Goal: Check status: Check status

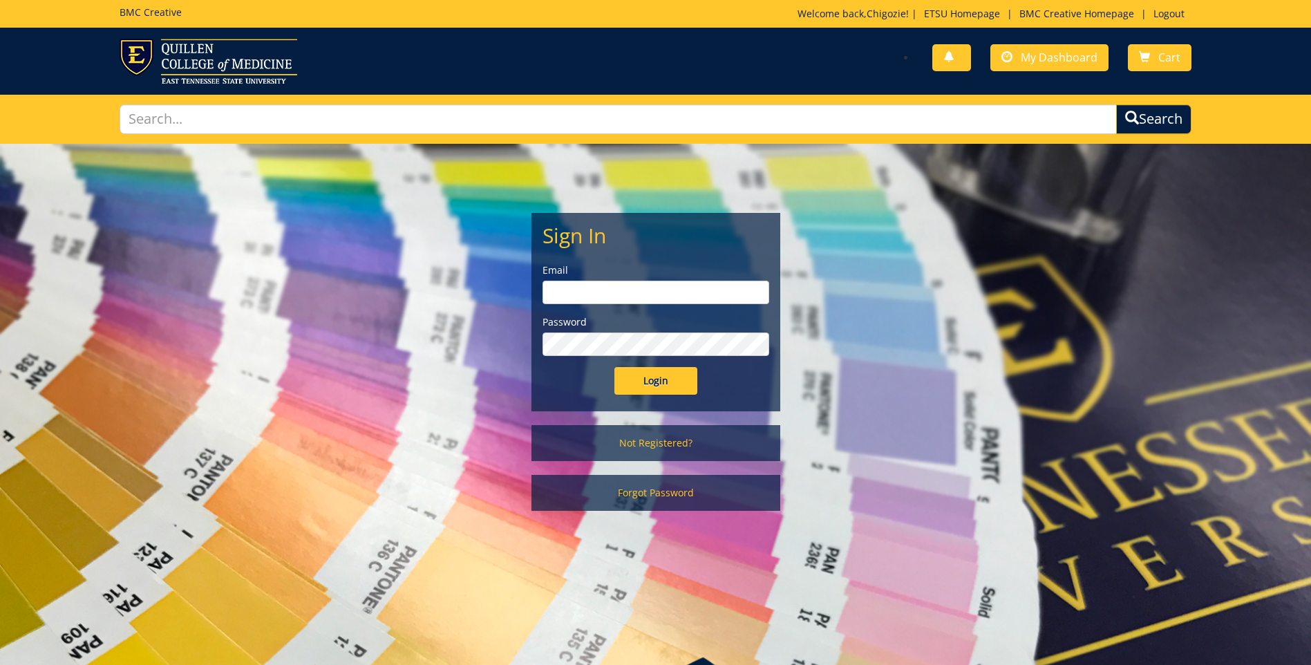
type input "agwubuo@etsu.edu"
click at [665, 386] on input "Login" at bounding box center [655, 381] width 83 height 28
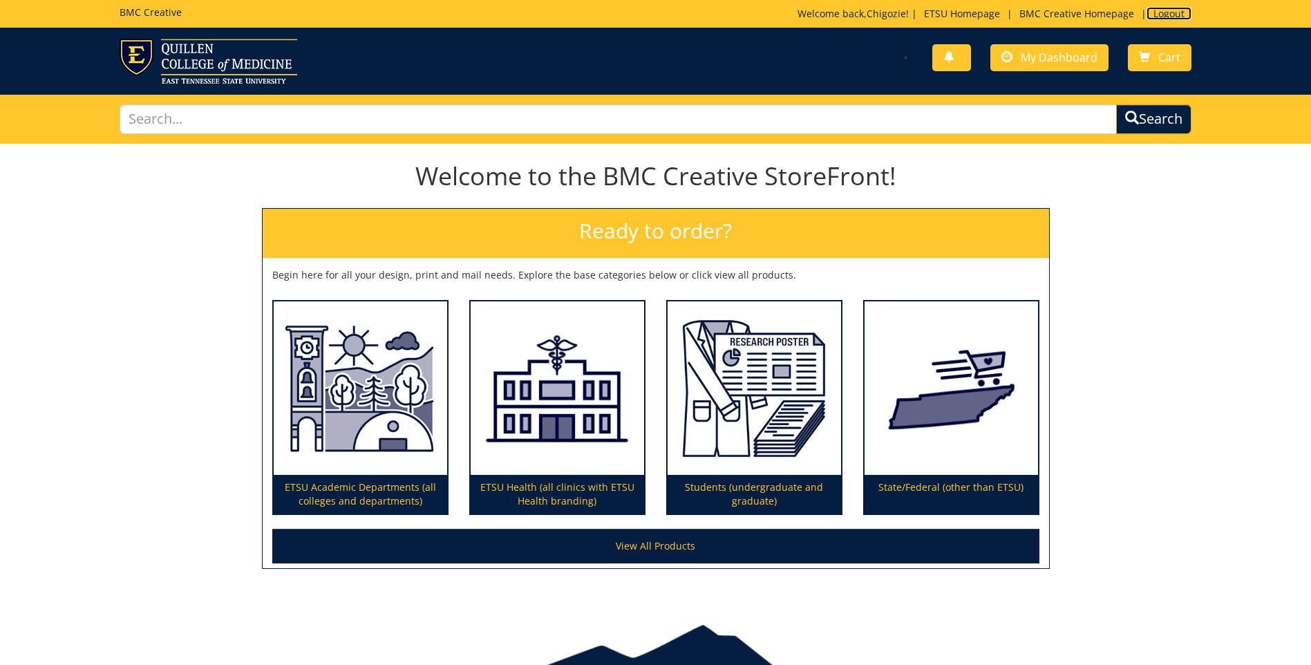
click at [1152, 8] on link "Logout" at bounding box center [1169, 13] width 45 height 13
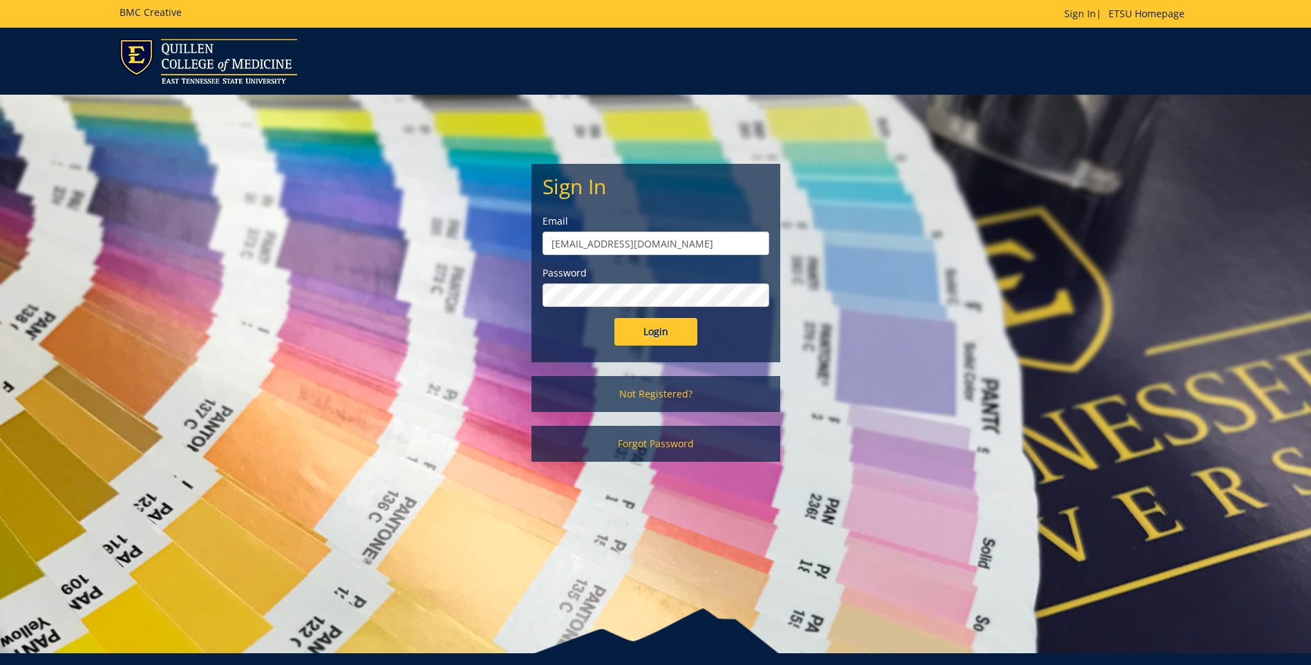
click at [702, 245] on input "agwubuo@etsu.edu" at bounding box center [656, 244] width 227 height 24
type input "[EMAIL_ADDRESS][DOMAIN_NAME]"
click at [647, 334] on input "Login" at bounding box center [655, 332] width 83 height 28
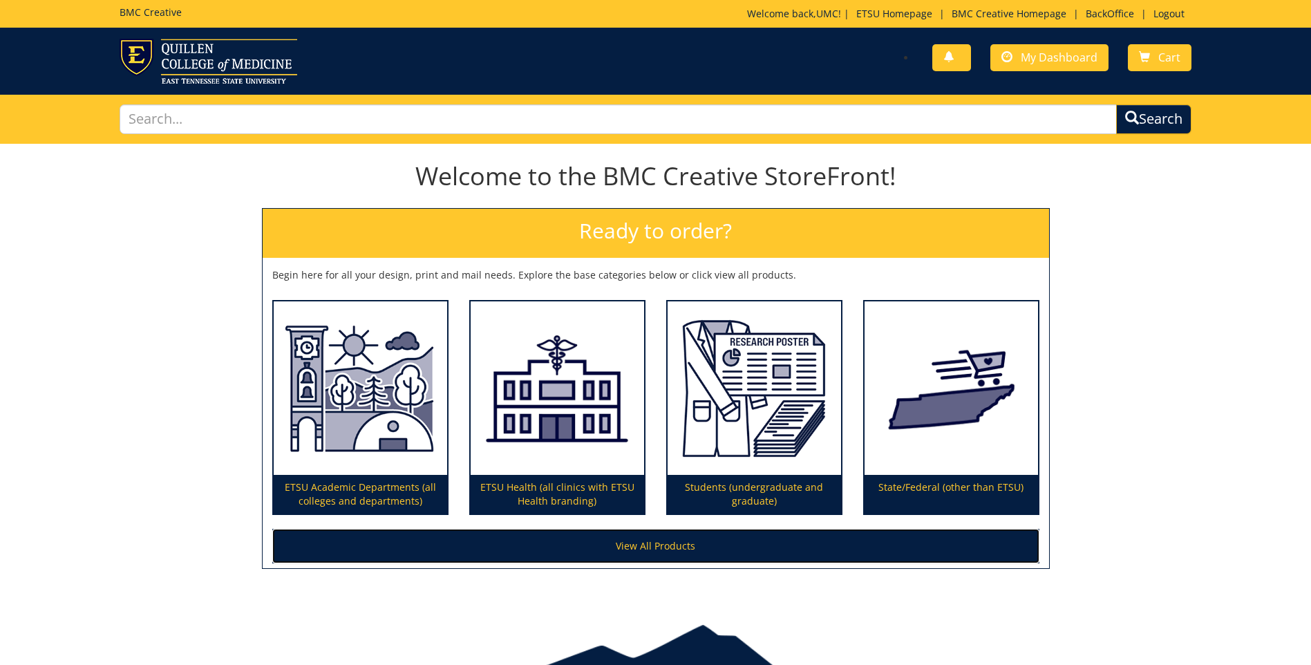
click at [721, 547] on link "View All Products" at bounding box center [655, 546] width 767 height 35
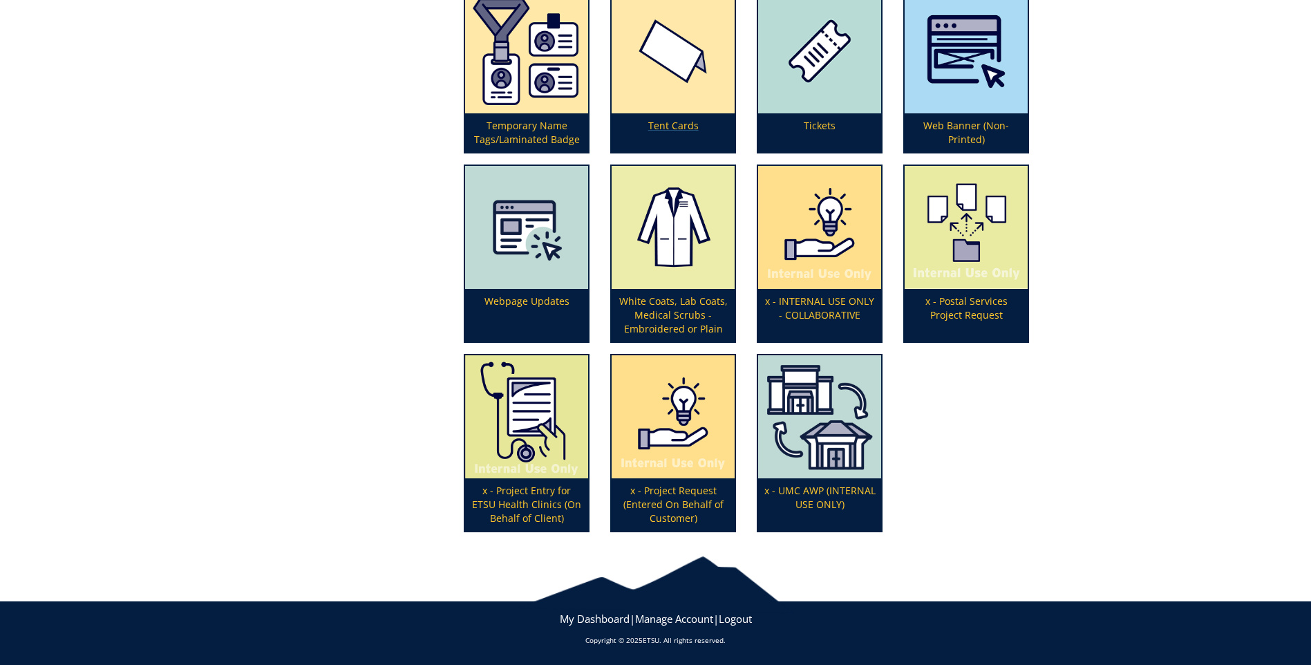
scroll to position [4496, 0]
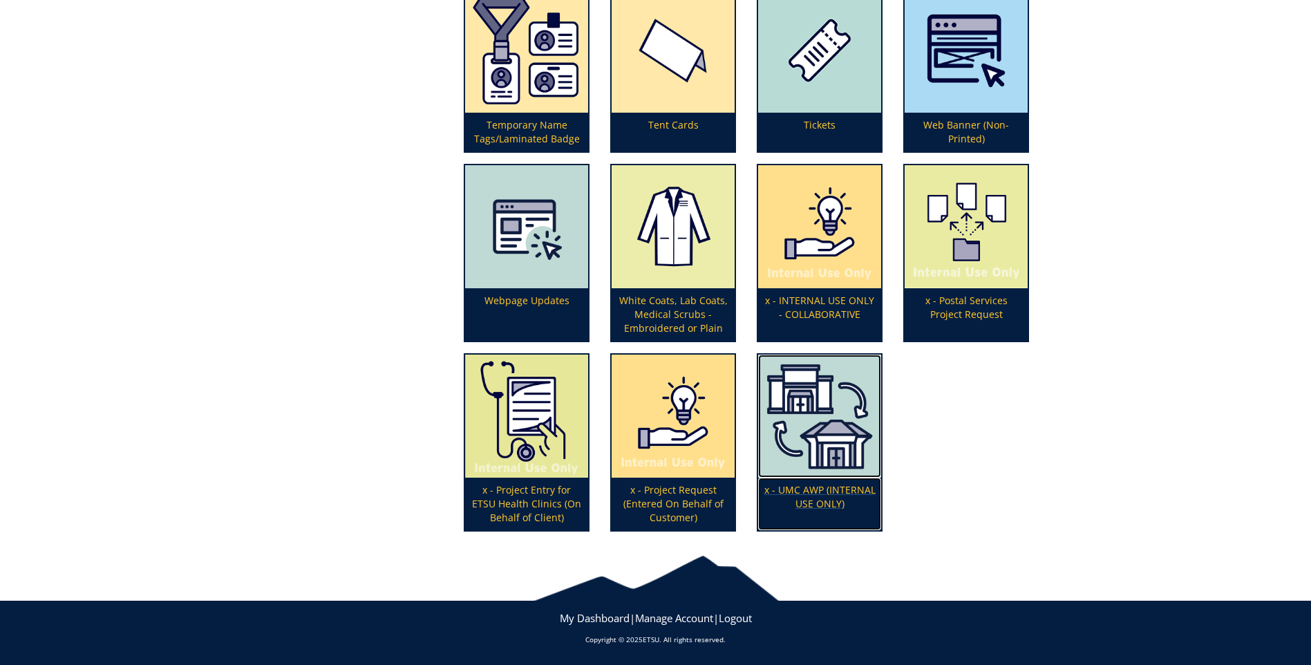
click at [846, 439] on img at bounding box center [819, 416] width 123 height 123
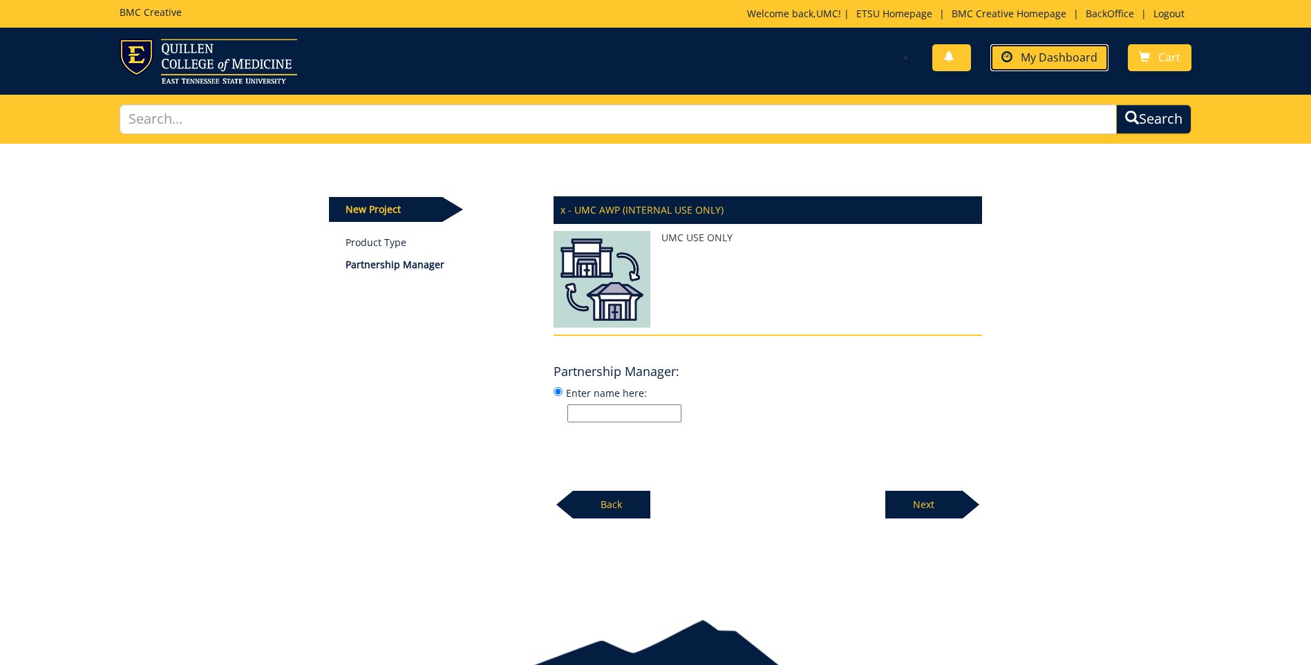
click at [1033, 61] on span "My Dashboard" at bounding box center [1059, 57] width 77 height 15
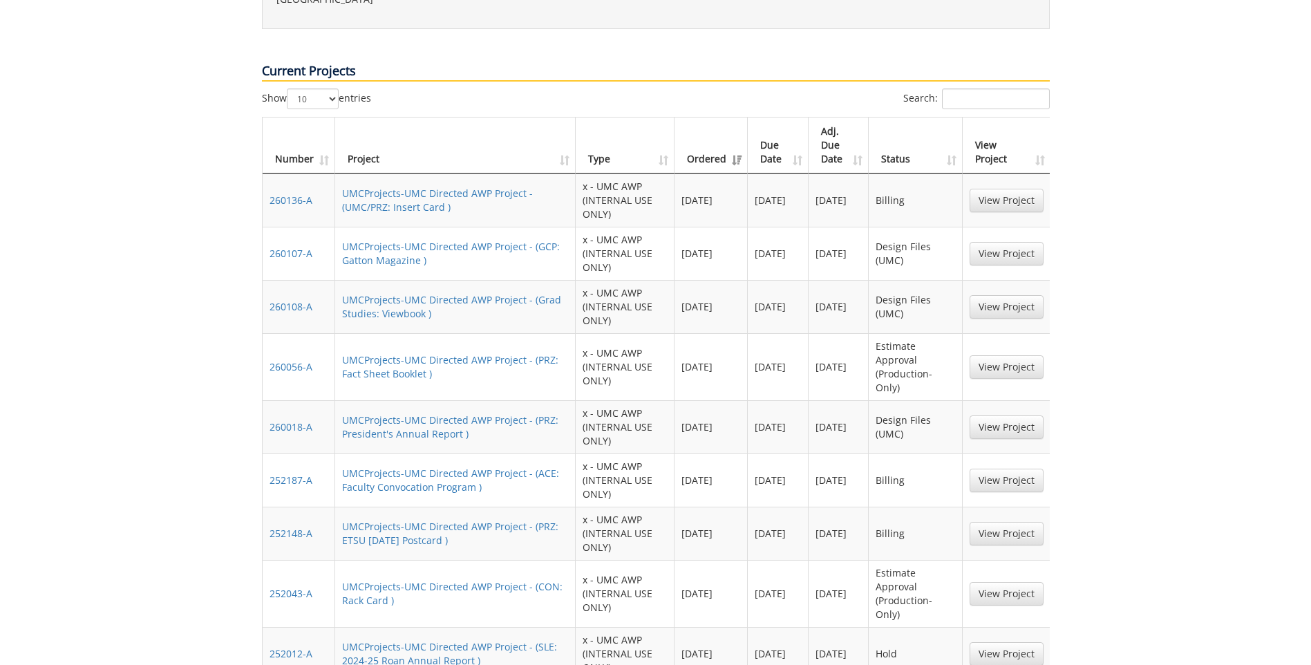
scroll to position [1037, 0]
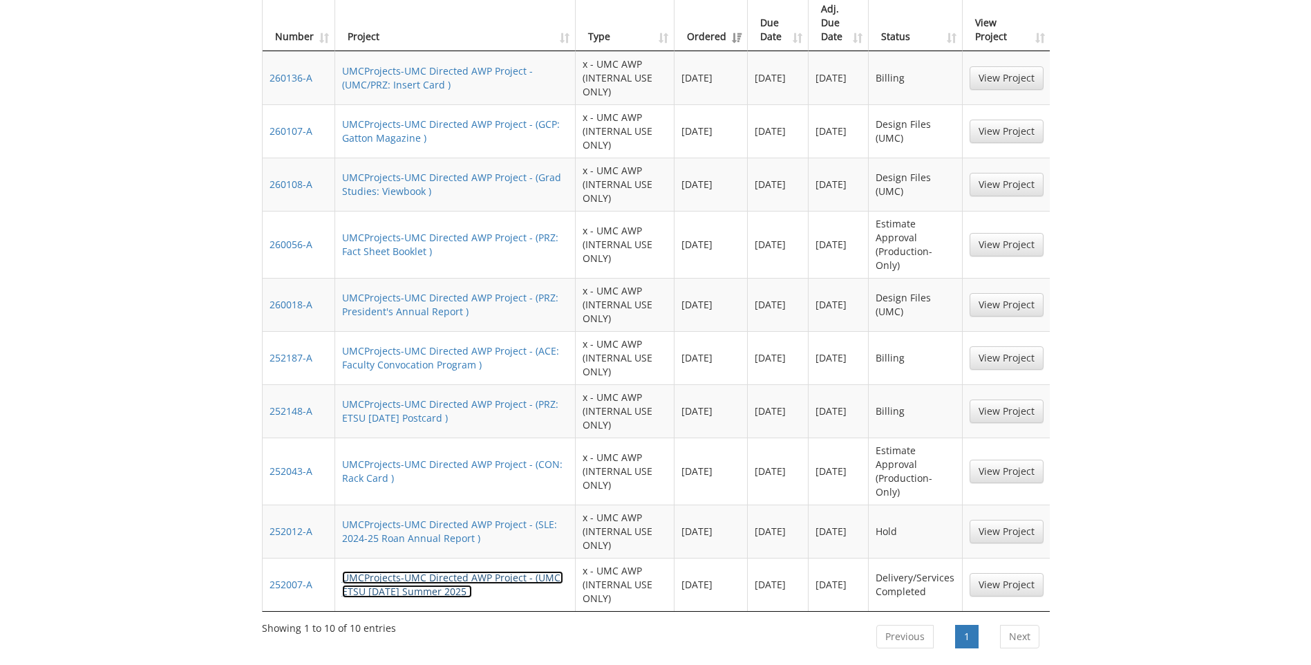
click at [426, 571] on link "UMCProjects-UMC Directed AWP Project - (UMC: ETSU [DATE] Summer 2025 )" at bounding box center [452, 584] width 221 height 27
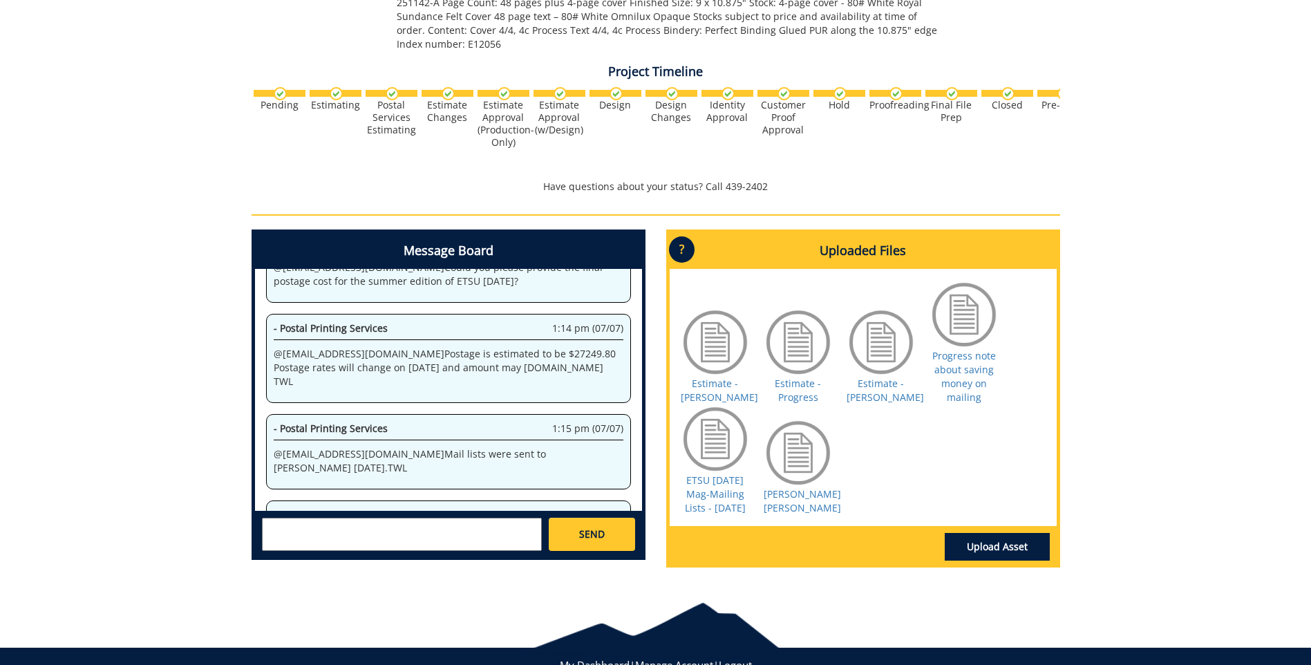
scroll to position [596, 0]
